Goal: Task Accomplishment & Management: Manage account settings

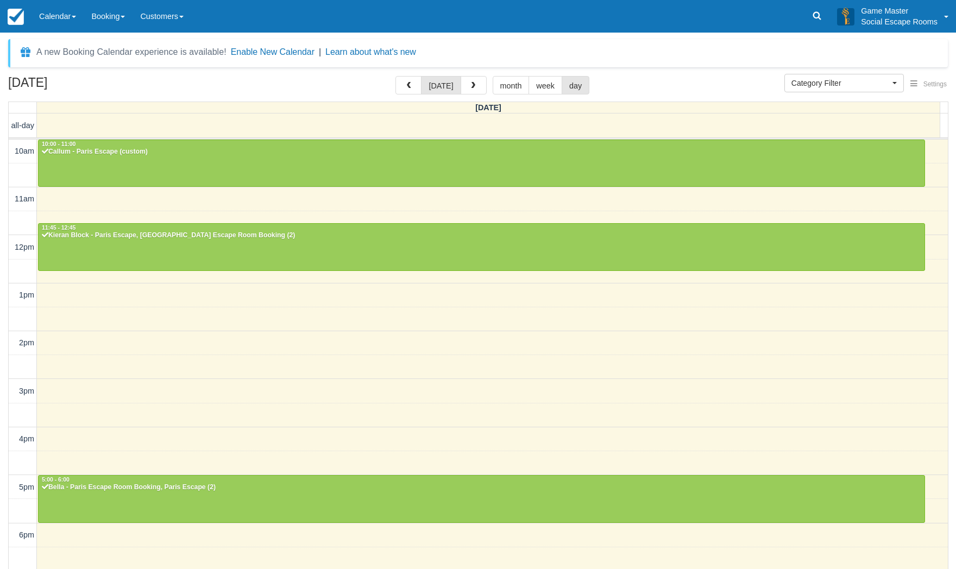
select select
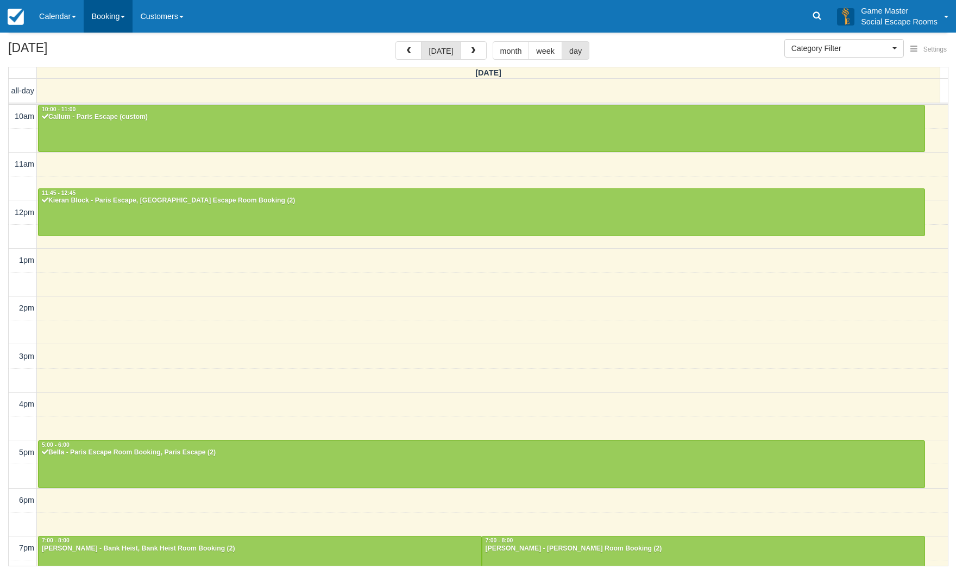
scroll to position [138, 0]
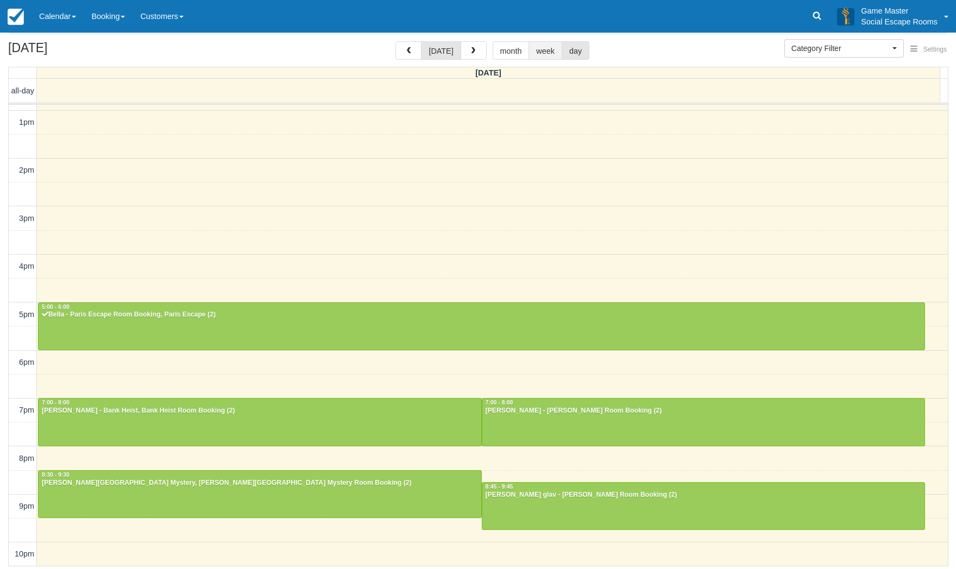
click at [531, 49] on button "week" at bounding box center [545, 50] width 34 height 18
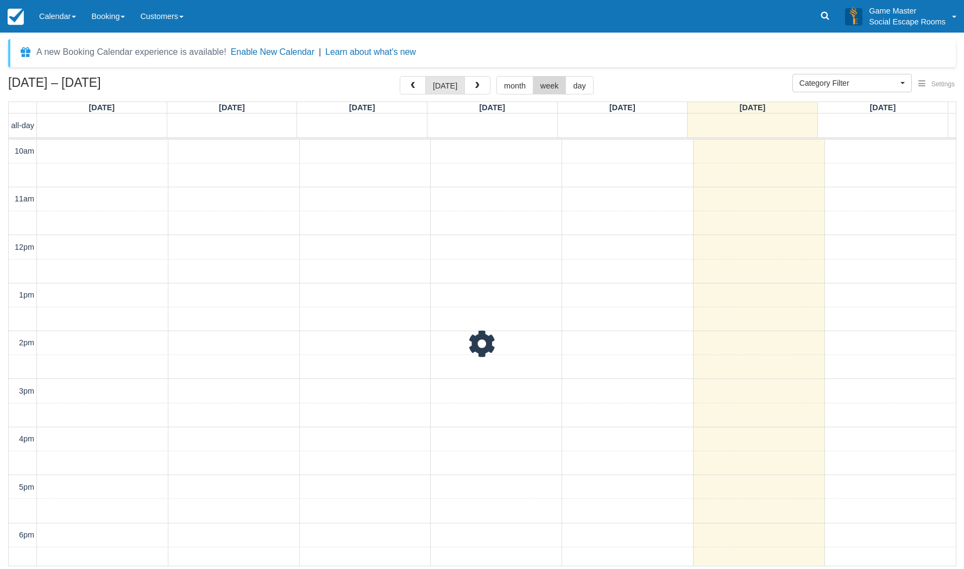
scroll to position [173, 0]
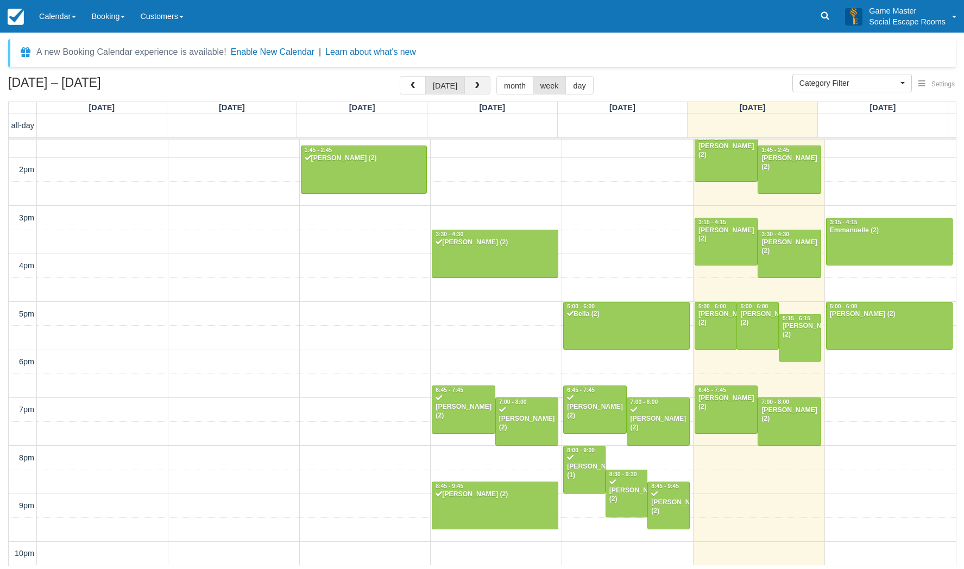
click at [484, 89] on button "button" at bounding box center [477, 85] width 26 height 18
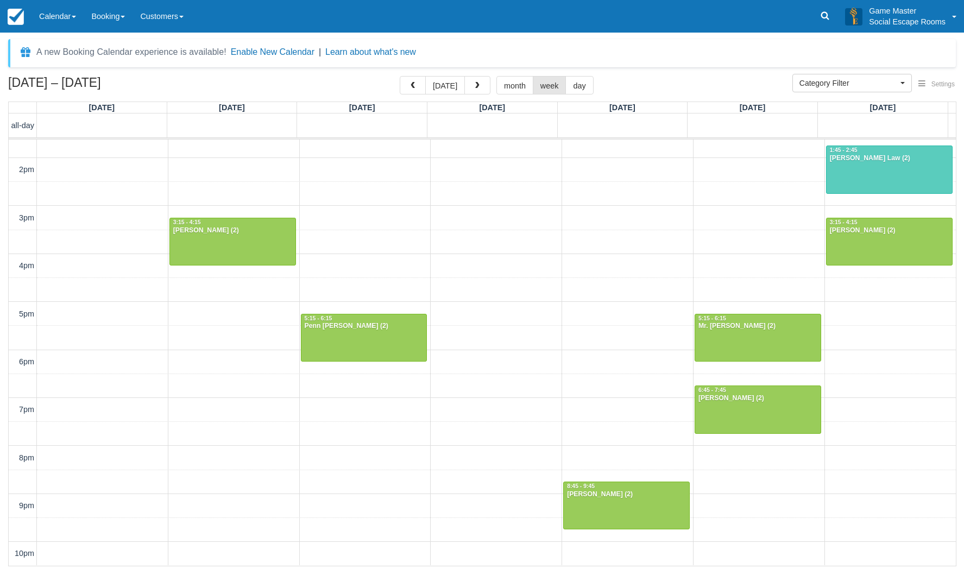
scroll to position [173, 0]
click at [478, 86] on span "button" at bounding box center [477, 86] width 8 height 8
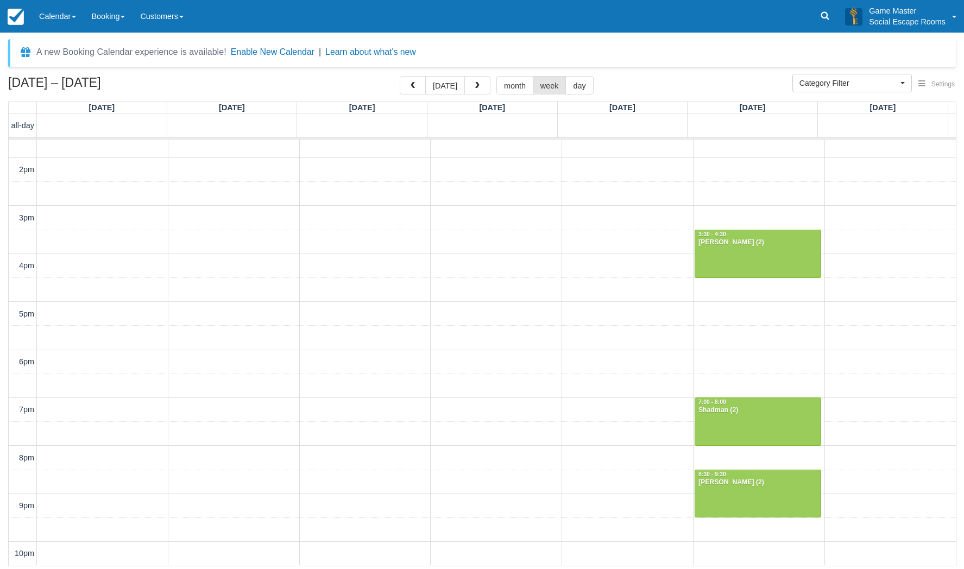
scroll to position [173, 0]
click at [420, 84] on button "button" at bounding box center [413, 85] width 26 height 18
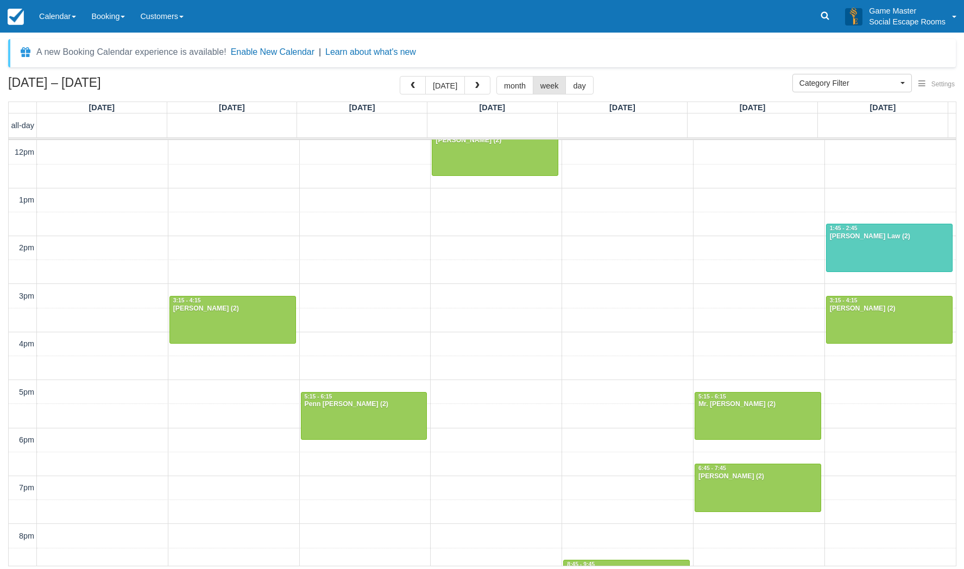
scroll to position [173, 0]
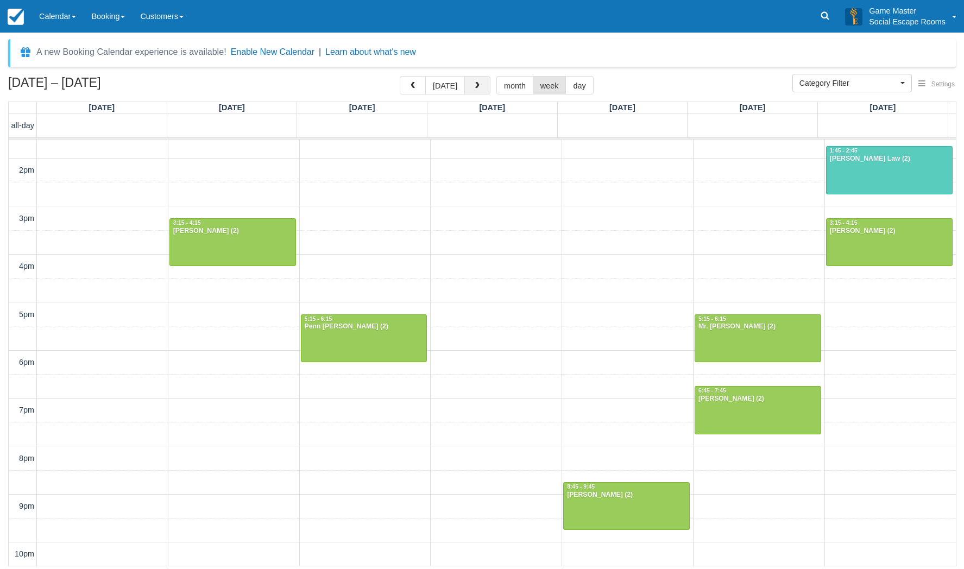
click at [483, 88] on button "button" at bounding box center [477, 85] width 26 height 18
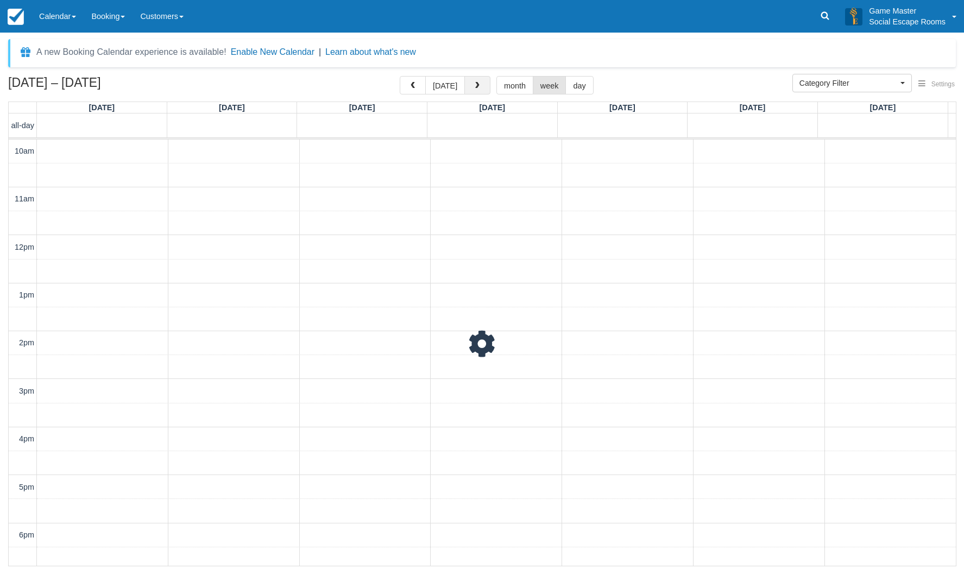
scroll to position [173, 0]
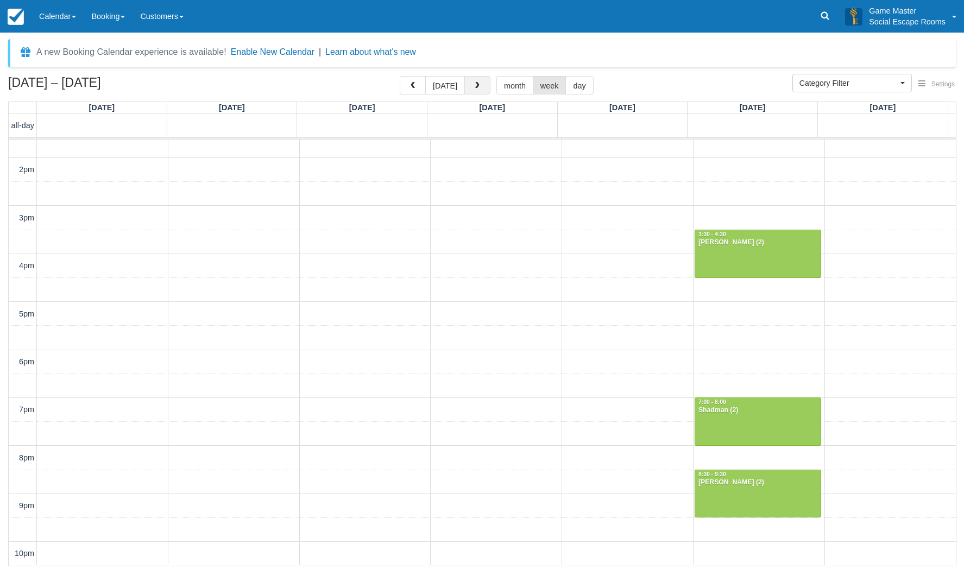
click at [483, 88] on button "button" at bounding box center [477, 85] width 26 height 18
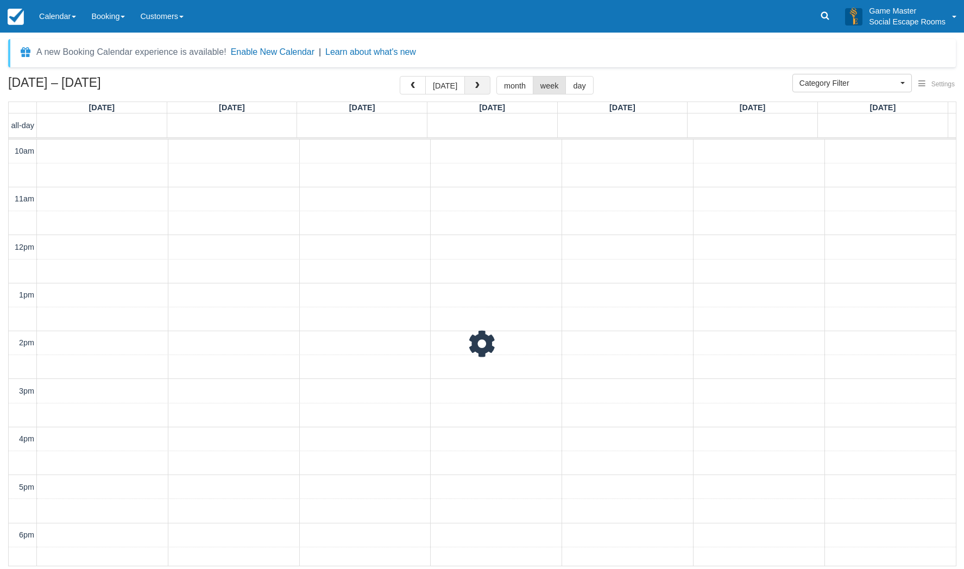
scroll to position [173, 0]
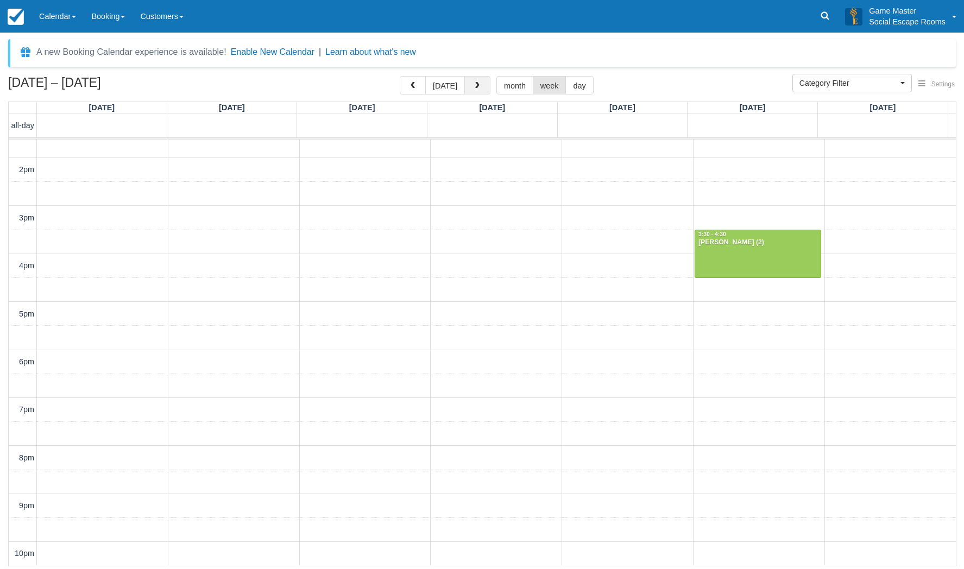
click at [483, 88] on button "button" at bounding box center [477, 85] width 26 height 18
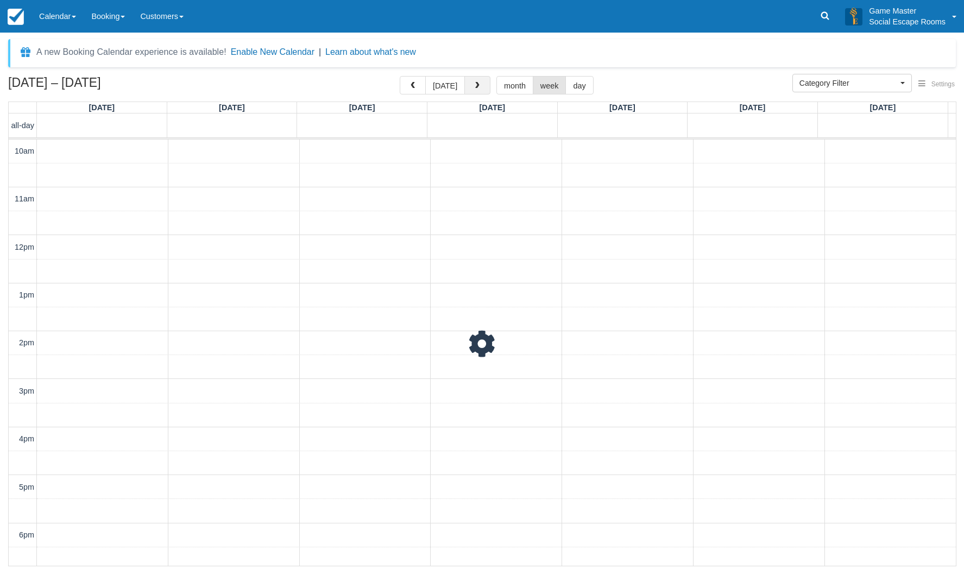
scroll to position [173, 0]
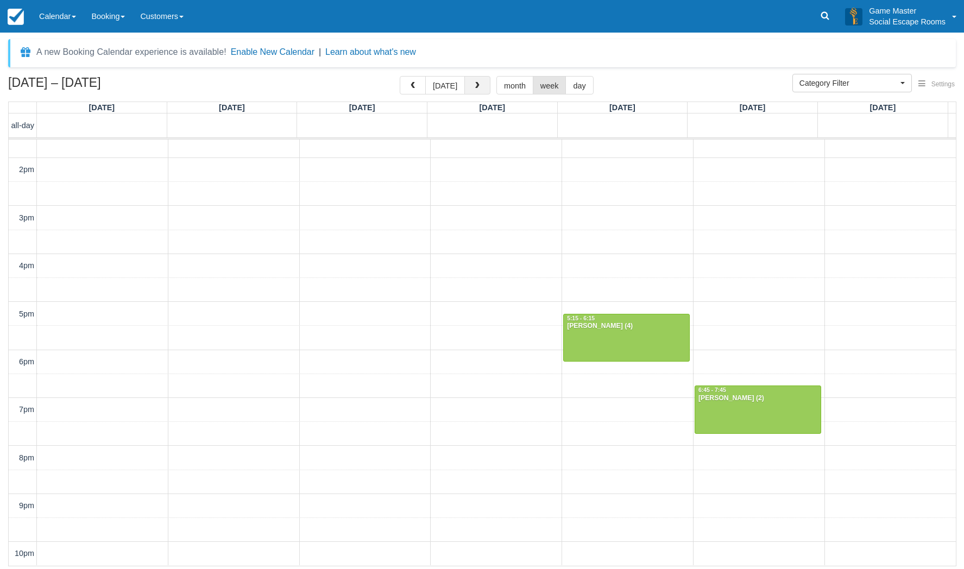
click at [483, 88] on button "button" at bounding box center [477, 85] width 26 height 18
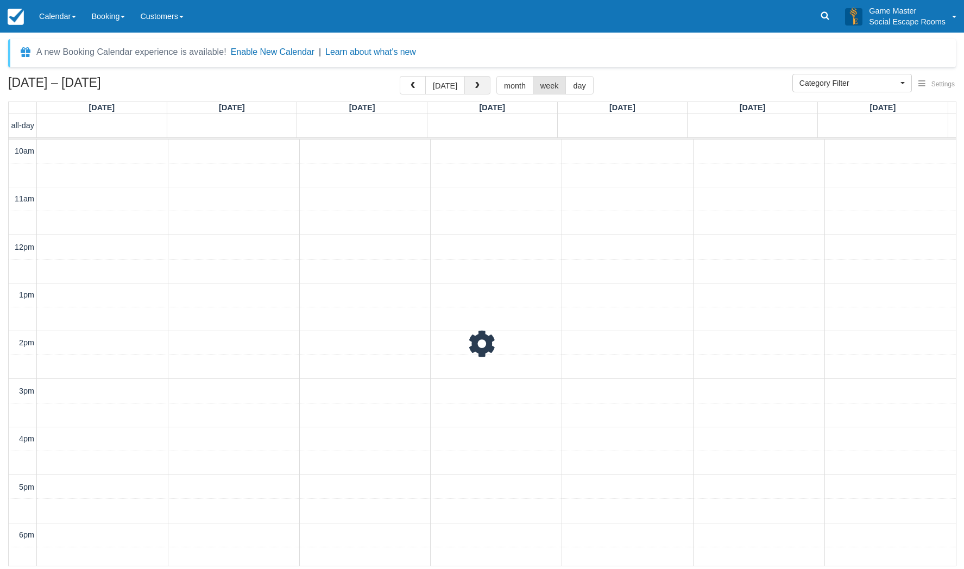
scroll to position [173, 0]
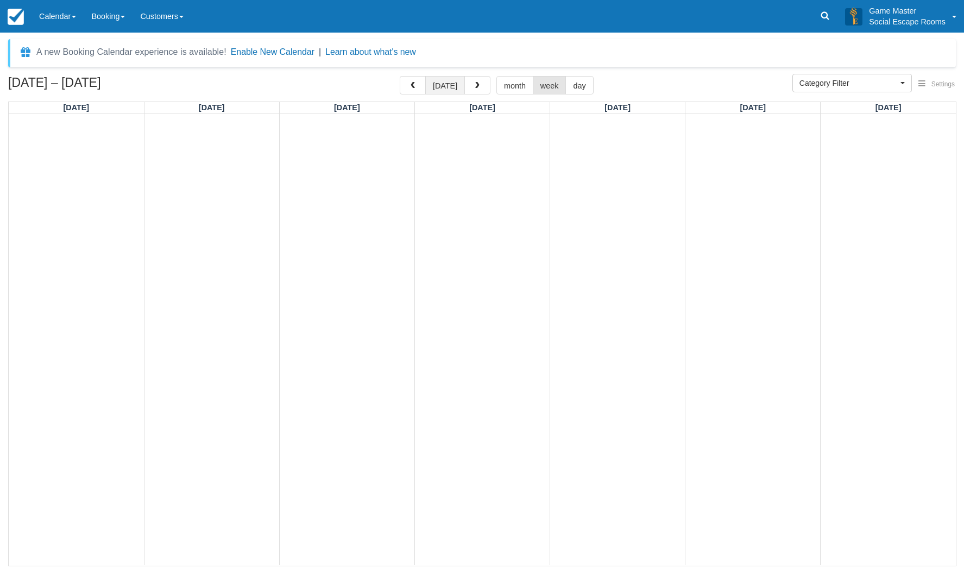
click at [458, 86] on button "[DATE]" at bounding box center [445, 85] width 40 height 18
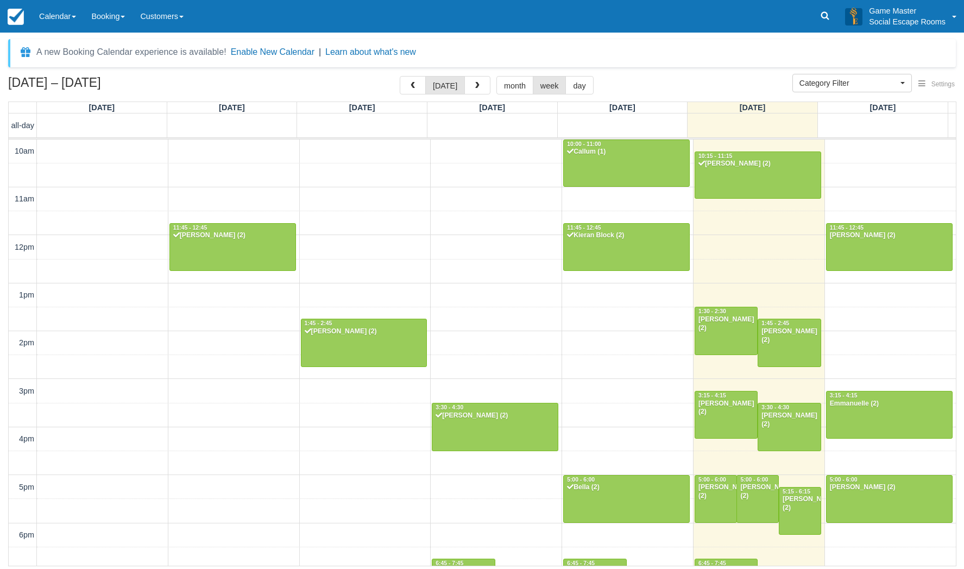
scroll to position [173, 0]
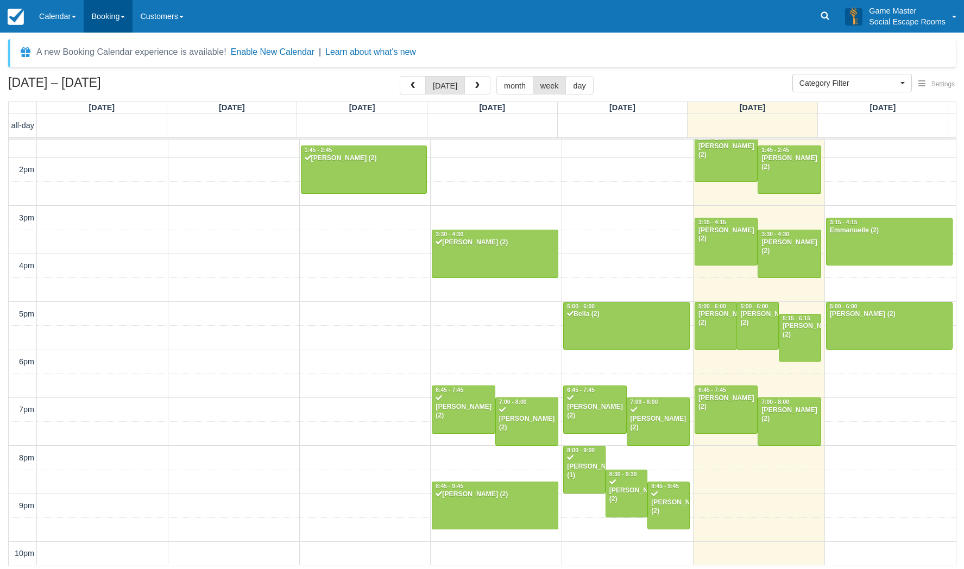
click at [110, 20] on link "Booking" at bounding box center [108, 16] width 49 height 33
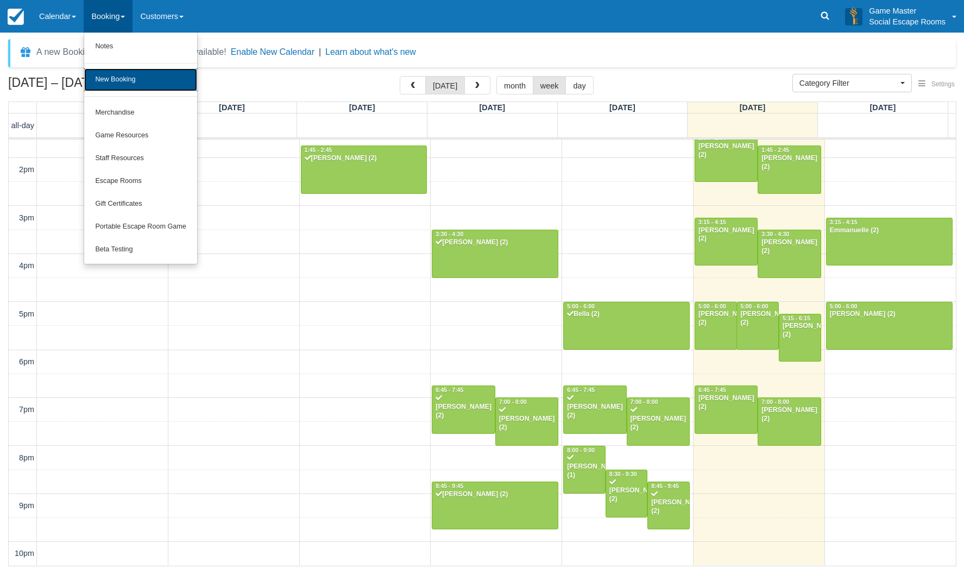
click at [118, 78] on link "New Booking" at bounding box center [140, 79] width 112 height 23
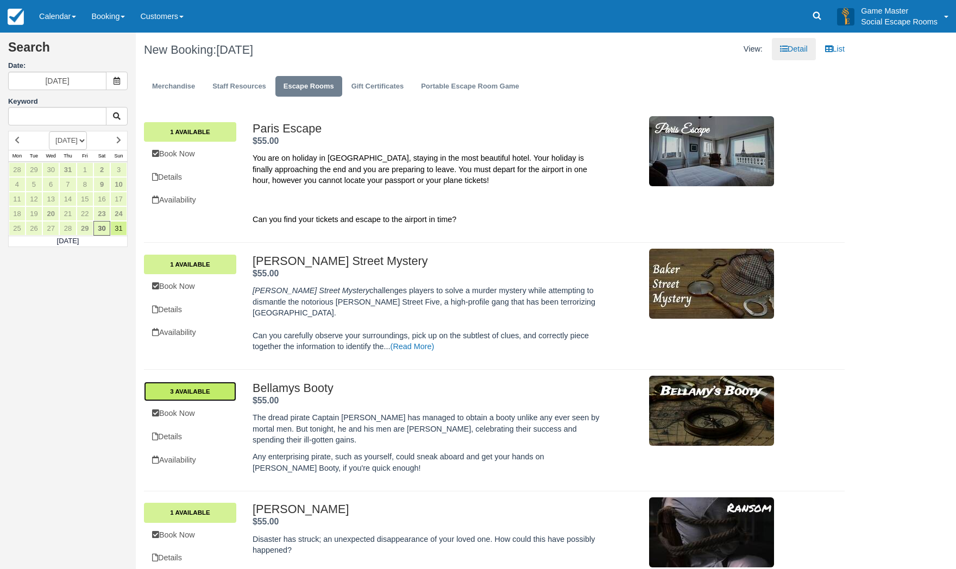
click at [198, 382] on link "3 Available" at bounding box center [190, 392] width 92 height 20
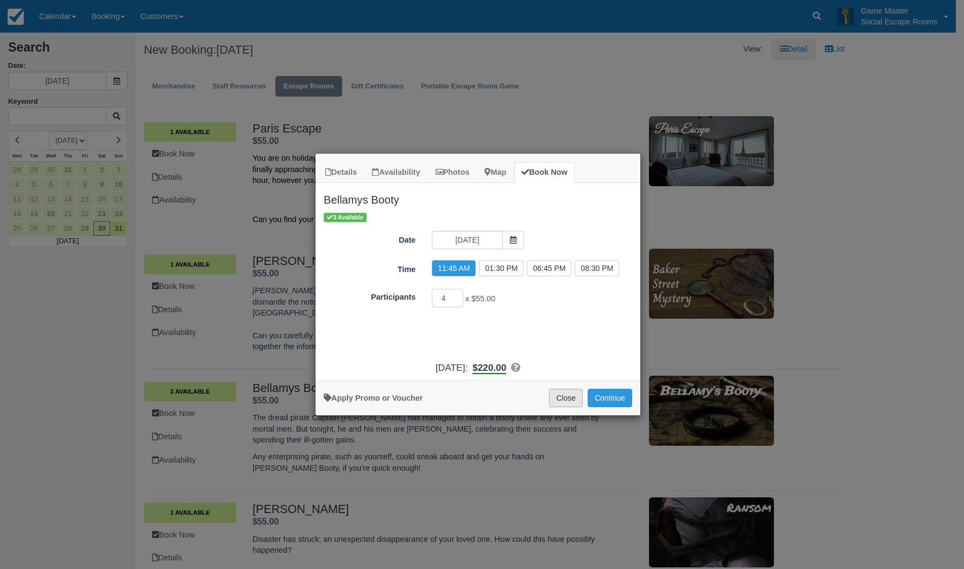
click at [565, 396] on button "Close" at bounding box center [566, 398] width 34 height 18
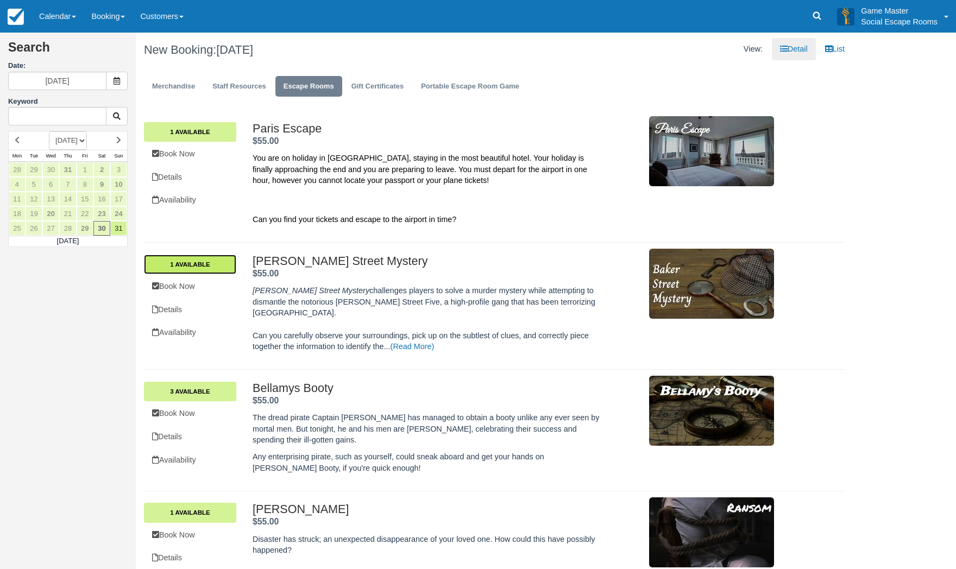
click at [199, 267] on link "1 Available" at bounding box center [190, 265] width 92 height 20
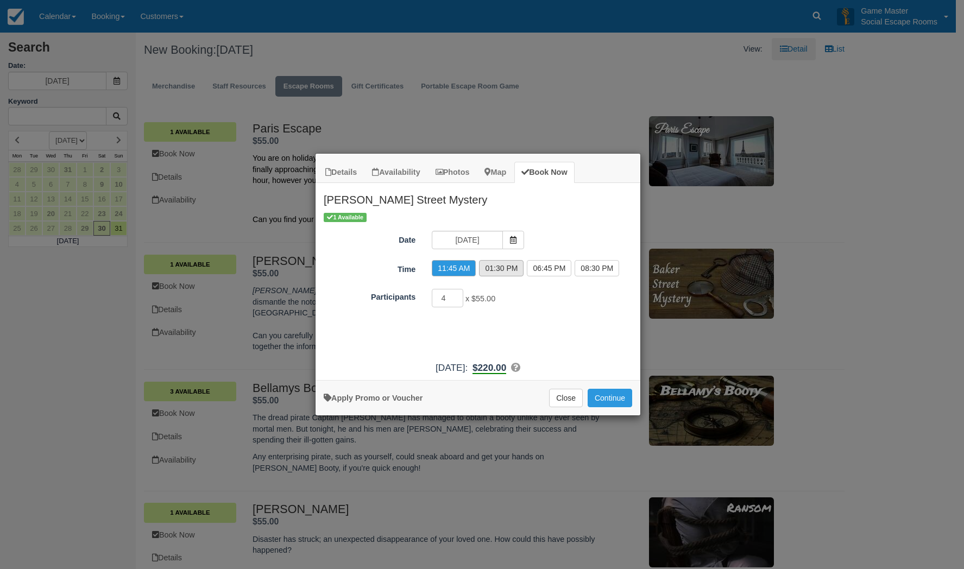
click at [497, 272] on label "01:30 PM" at bounding box center [501, 268] width 45 height 16
radio input "true"
drag, startPoint x: 556, startPoint y: 400, endPoint x: 547, endPoint y: 387, distance: 16.4
click at [557, 400] on button "Close" at bounding box center [566, 398] width 34 height 18
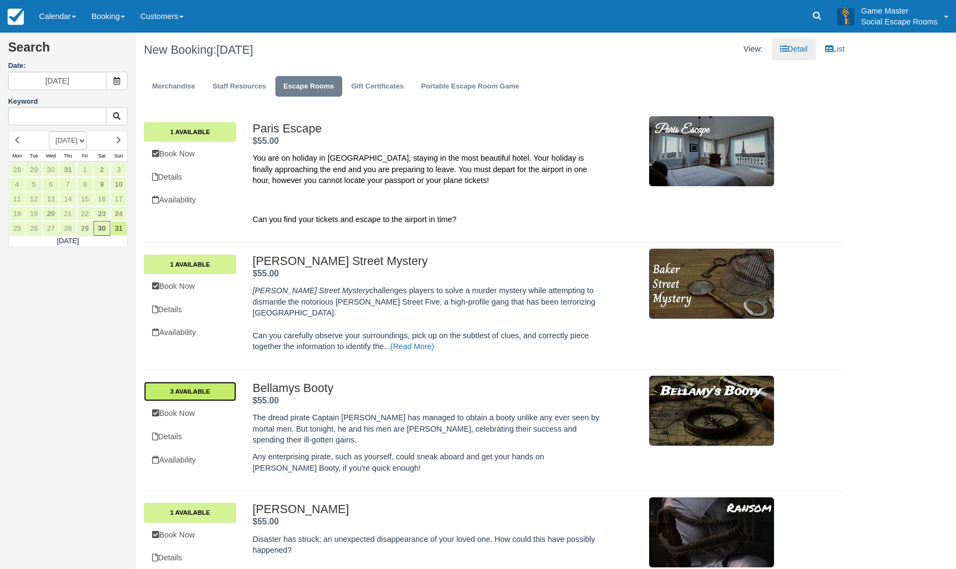
click at [207, 382] on link "3 Available" at bounding box center [190, 392] width 92 height 20
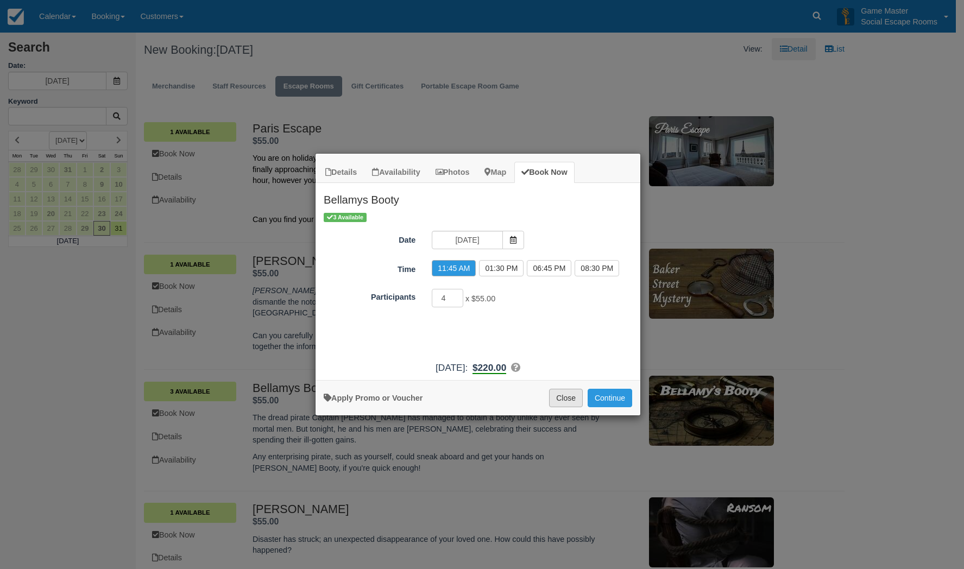
click at [555, 397] on button "Close" at bounding box center [566, 398] width 34 height 18
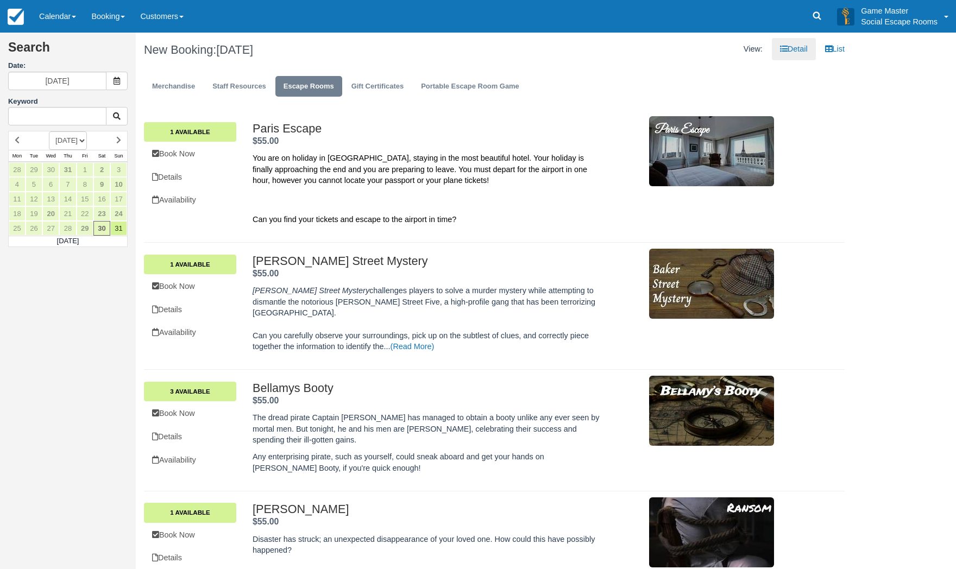
click at [445, 49] on h1 "New Booking: Sat Aug 30, 2025" at bounding box center [315, 49] width 342 height 13
drag, startPoint x: 53, startPoint y: 14, endPoint x: 56, endPoint y: 65, distance: 51.2
click at [53, 14] on link "Calendar" at bounding box center [57, 16] width 52 height 33
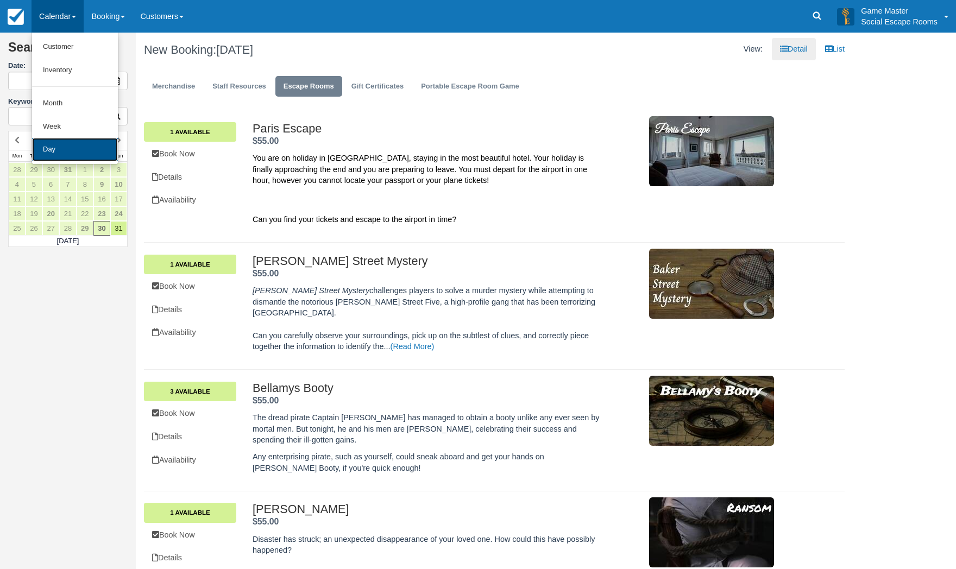
click at [46, 146] on link "Day" at bounding box center [75, 149] width 86 height 23
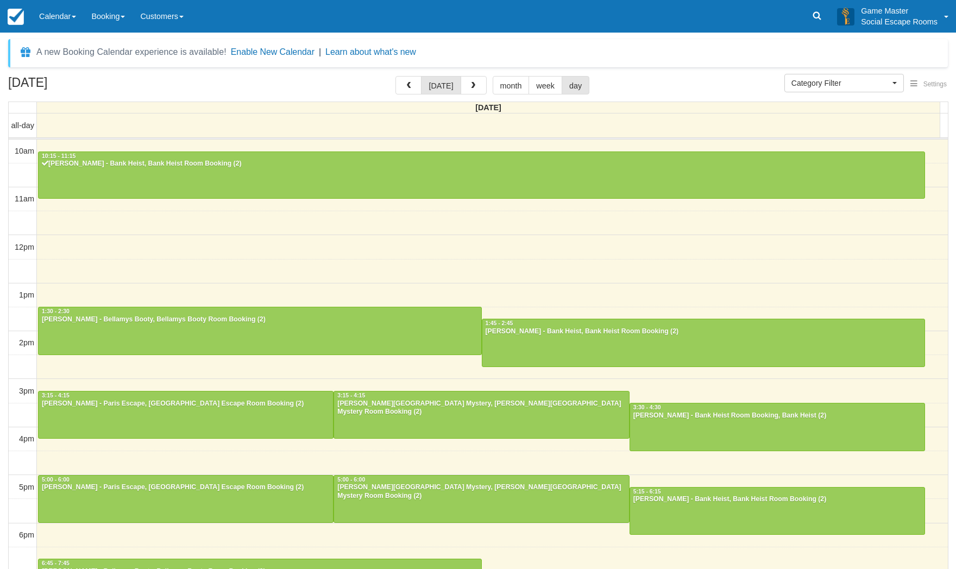
select select
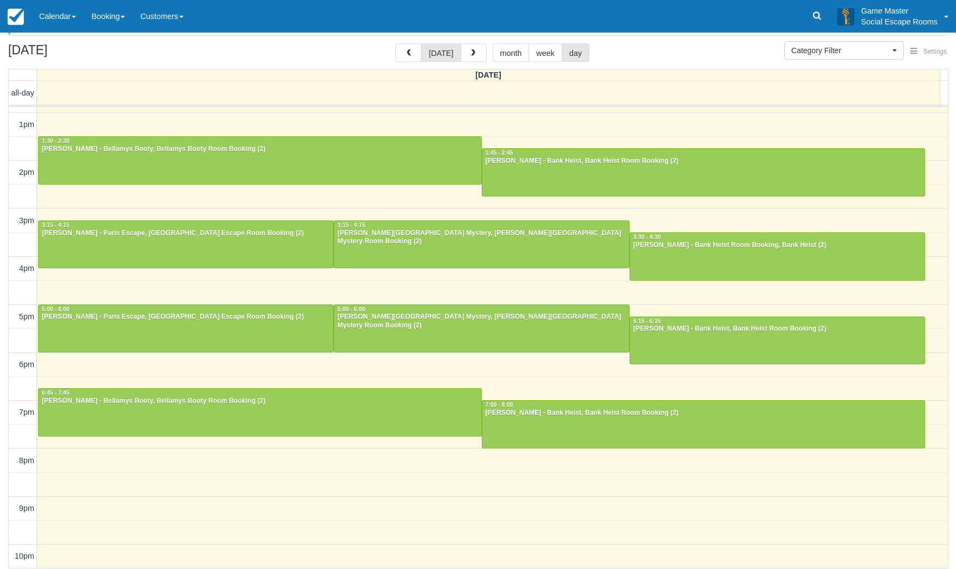
scroll to position [35, 0]
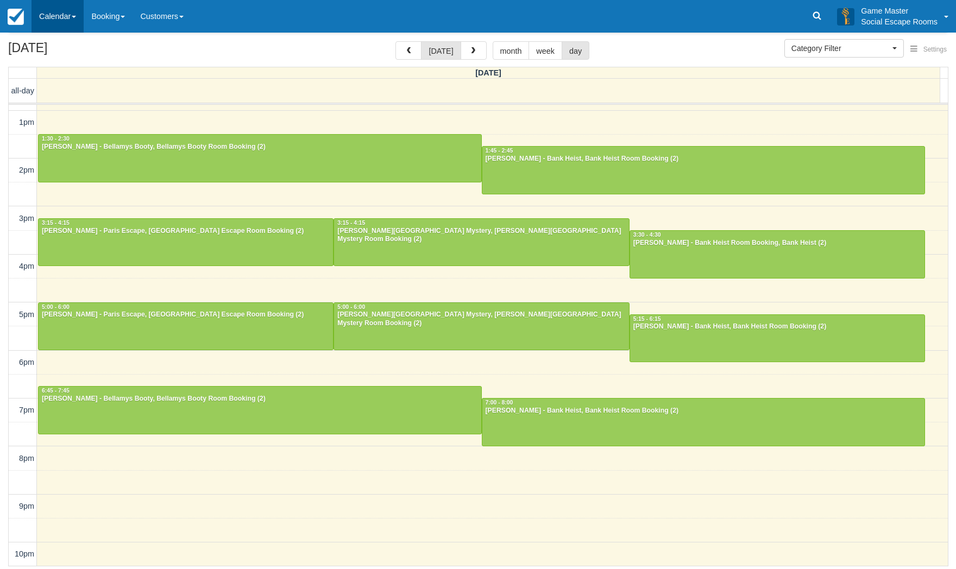
drag, startPoint x: 67, startPoint y: 18, endPoint x: 66, endPoint y: 35, distance: 16.9
click at [67, 18] on link "Calendar" at bounding box center [57, 16] width 52 height 33
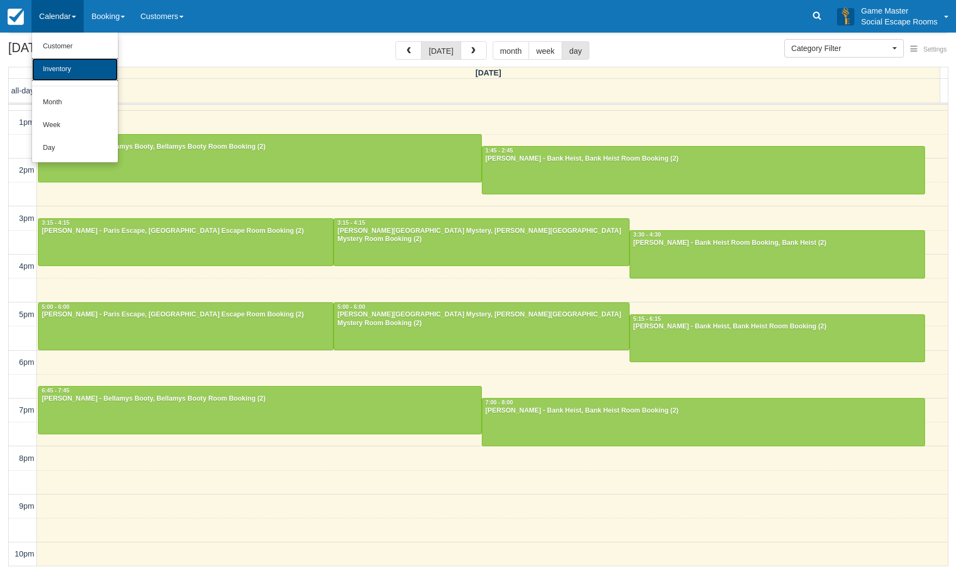
click at [66, 61] on link "Inventory" at bounding box center [75, 69] width 86 height 23
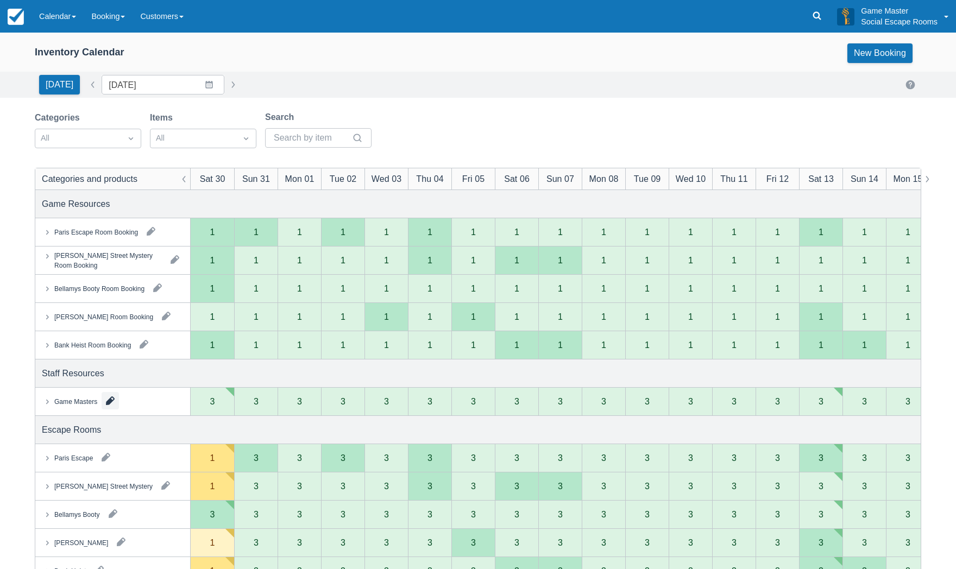
click at [110, 399] on button "button" at bounding box center [110, 400] width 17 height 17
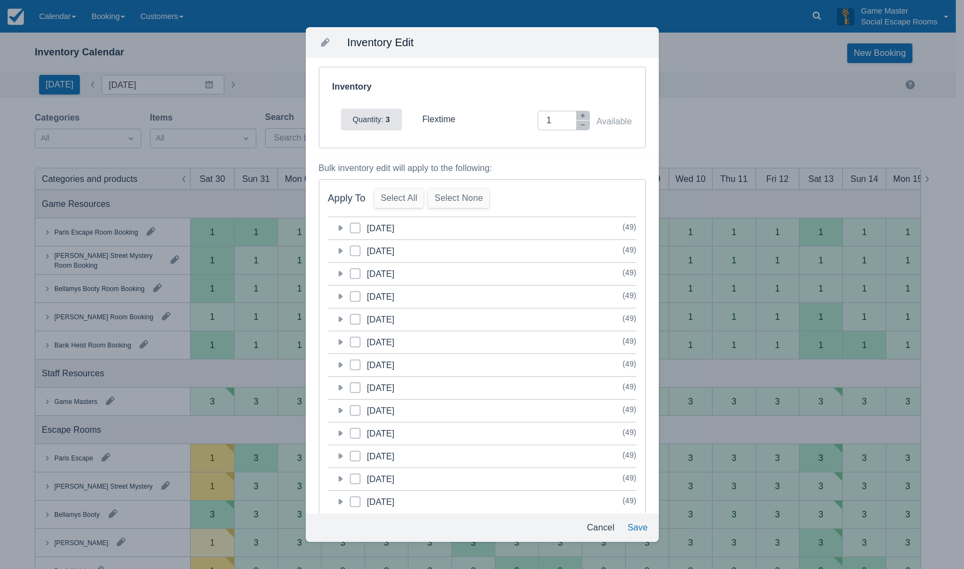
drag, startPoint x: 355, startPoint y: 224, endPoint x: 469, endPoint y: 178, distance: 123.0
click at [355, 223] on span at bounding box center [355, 233] width 11 height 20
click at [350, 225] on input "category-1756476000" at bounding box center [350, 225] width 1 height 1
checkbox input "true"
click at [579, 112] on icon "button" at bounding box center [582, 115] width 7 height 7
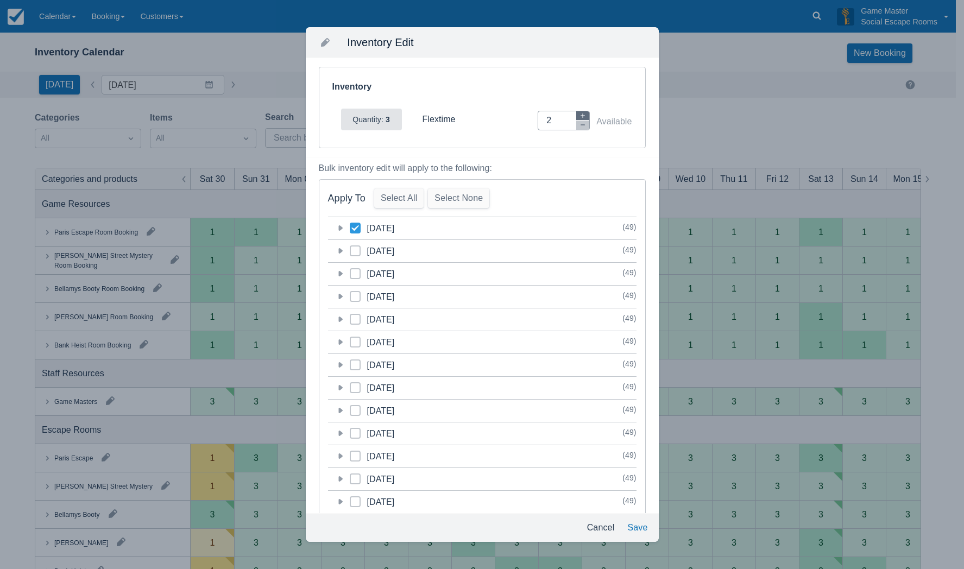
click at [579, 112] on icon "button" at bounding box center [582, 115] width 7 height 7
type input "4"
click at [633, 540] on div "Cancel Save" at bounding box center [482, 527] width 353 height 29
click at [640, 534] on button "Save" at bounding box center [637, 528] width 29 height 20
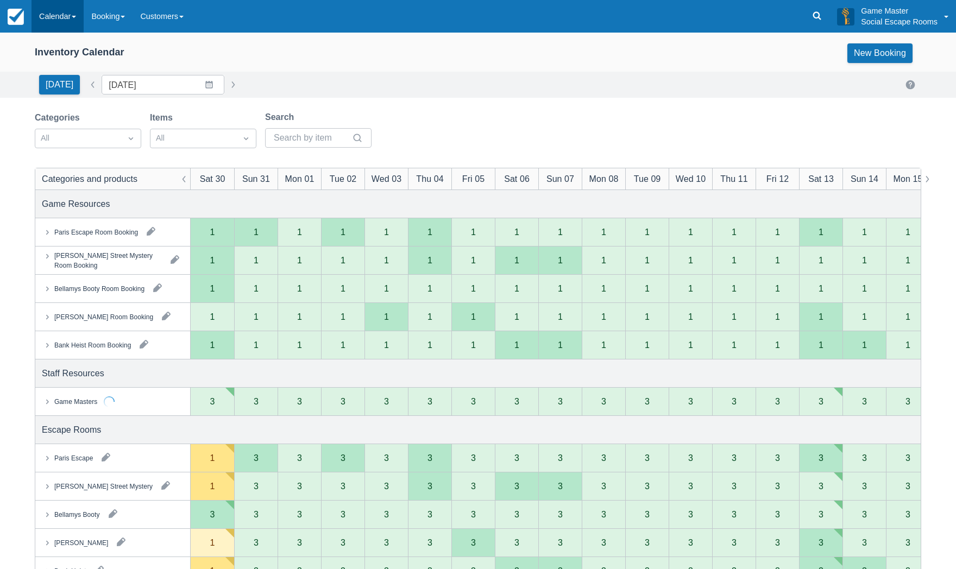
click at [58, 20] on link "Calendar" at bounding box center [57, 16] width 52 height 33
click at [315, 61] on div "Inventory Calendar New Booking" at bounding box center [478, 53] width 886 height 20
click at [108, 398] on button "button" at bounding box center [110, 400] width 17 height 17
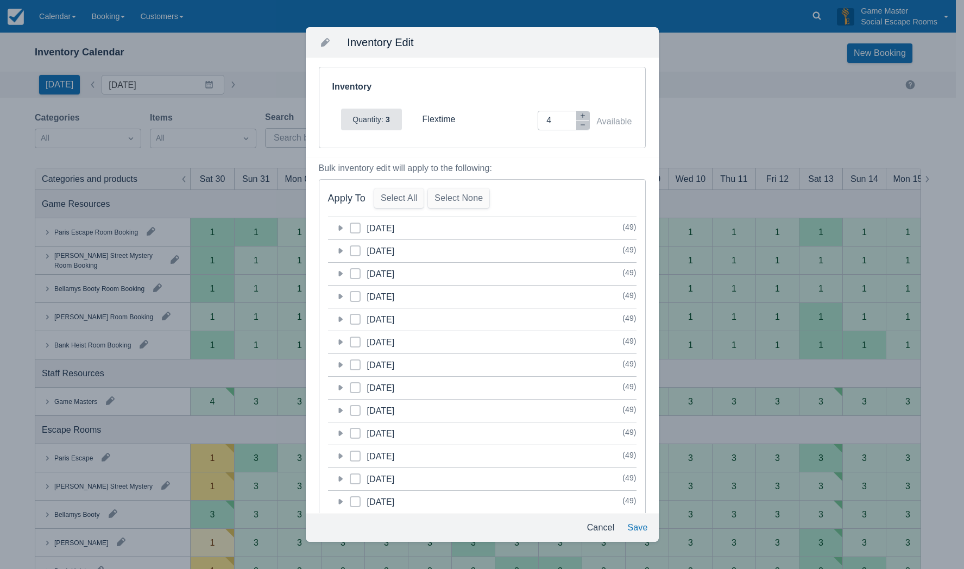
click at [353, 226] on icon at bounding box center [355, 228] width 4 height 4
click at [350, 225] on input "category-1756476000" at bounding box center [350, 225] width 1 height 1
checkbox input "true"
click at [579, 114] on icon "button" at bounding box center [582, 115] width 7 height 7
type input "5"
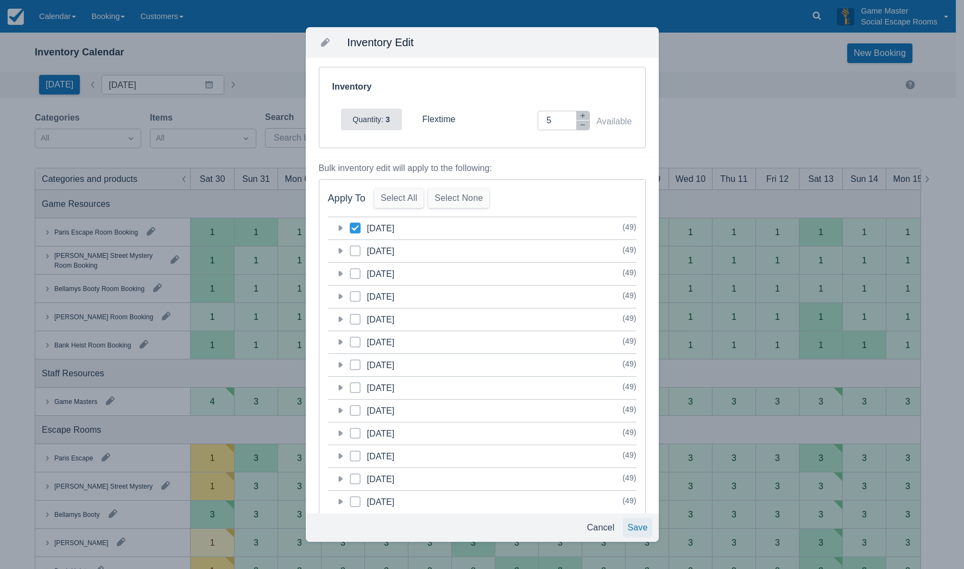
click at [639, 528] on button "Save" at bounding box center [637, 528] width 29 height 20
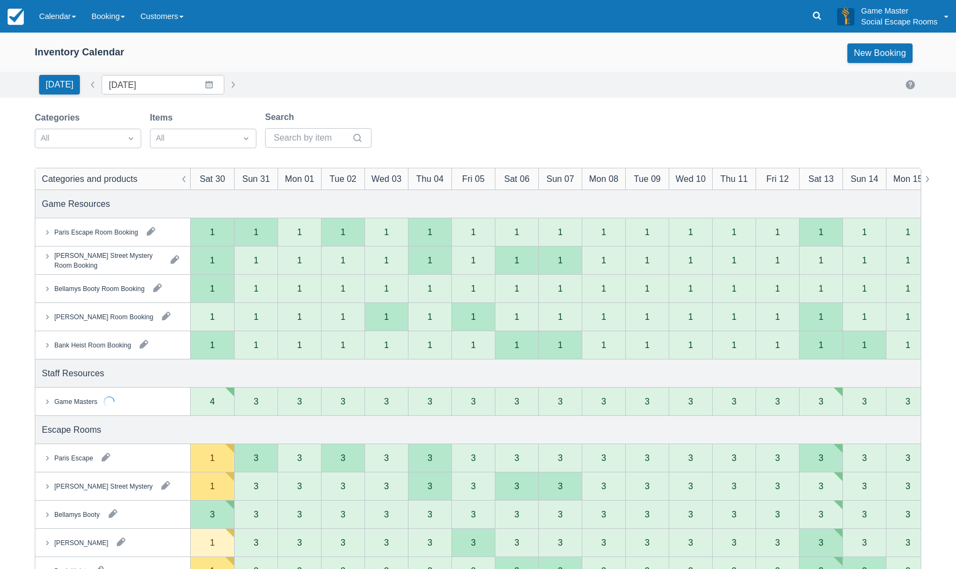
click at [54, 17] on link "Calendar" at bounding box center [57, 16] width 52 height 33
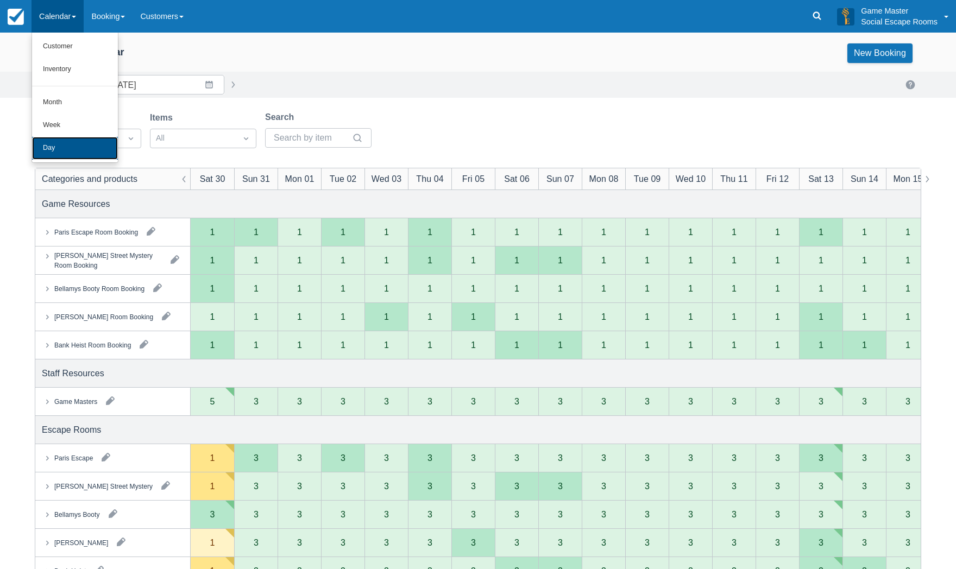
click at [54, 148] on link "Day" at bounding box center [75, 148] width 86 height 23
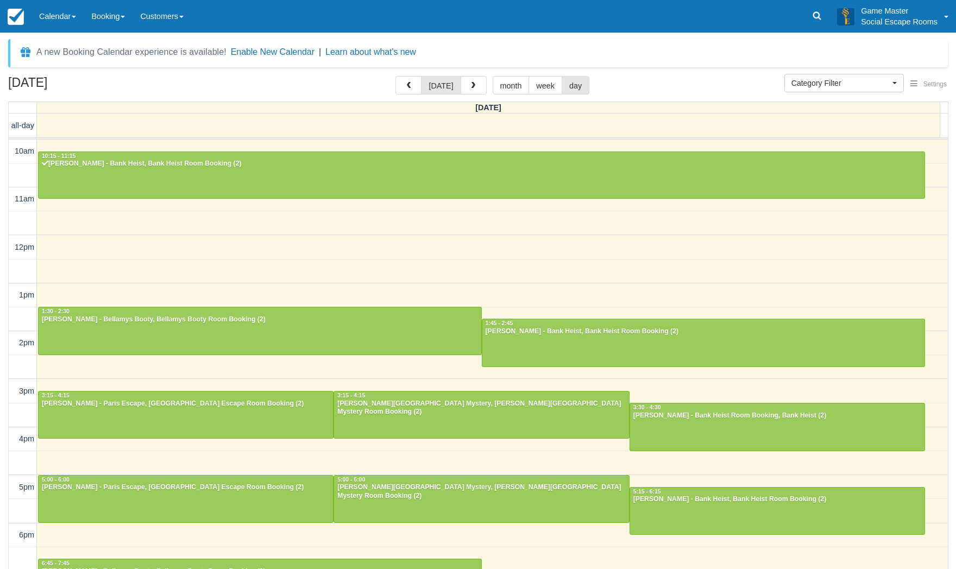
select select
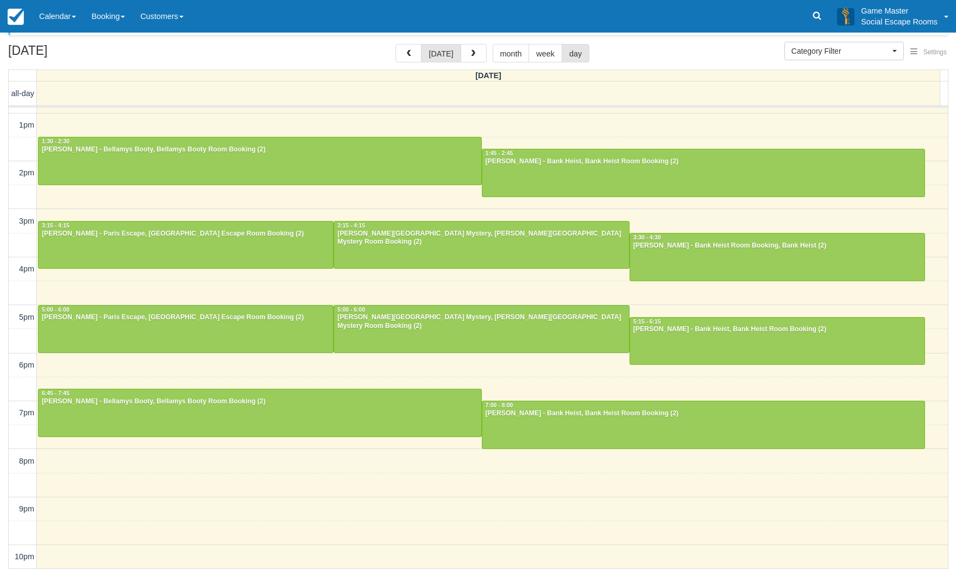
scroll to position [35, 0]
